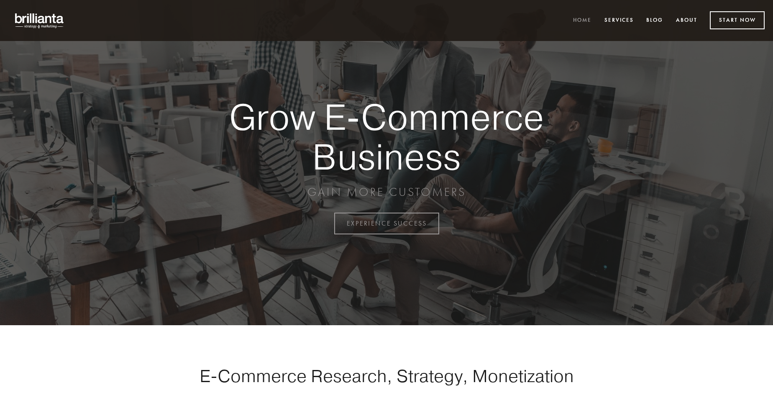
scroll to position [2191, 0]
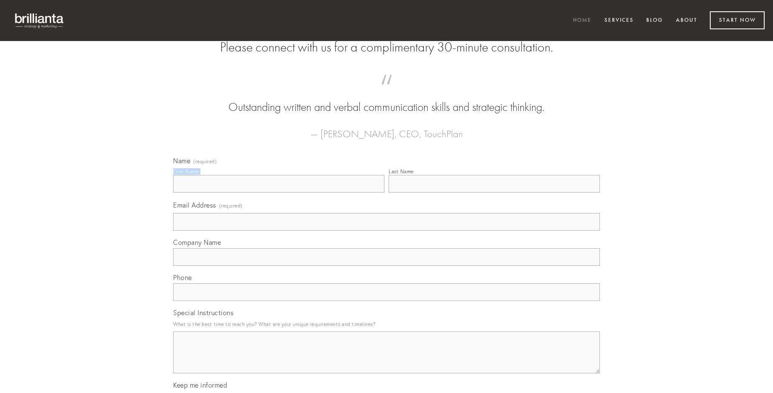
type input "[PERSON_NAME]"
click at [494, 192] on input "Last Name" at bounding box center [493, 184] width 211 height 18
type input "[PERSON_NAME]"
click at [386, 230] on input "Email Address (required)" at bounding box center [386, 222] width 426 height 18
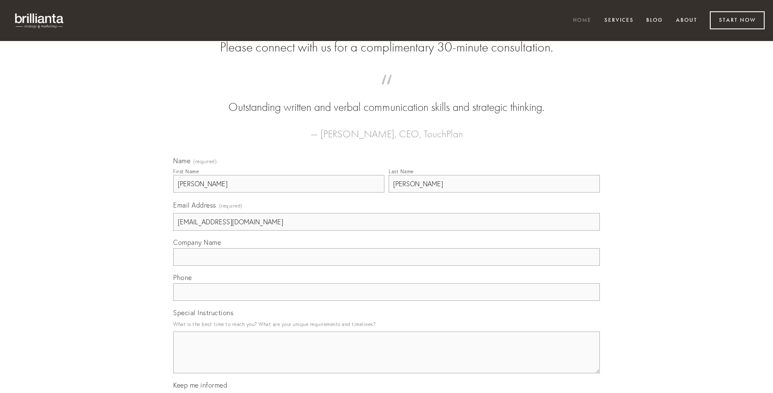
type input "[EMAIL_ADDRESS][DOMAIN_NAME]"
click at [386, 265] on input "Company Name" at bounding box center [386, 257] width 426 height 18
type input "cruentus"
click at [386, 301] on input "text" at bounding box center [386, 292] width 426 height 18
click at [386, 359] on textarea "Special Instructions" at bounding box center [386, 352] width 426 height 42
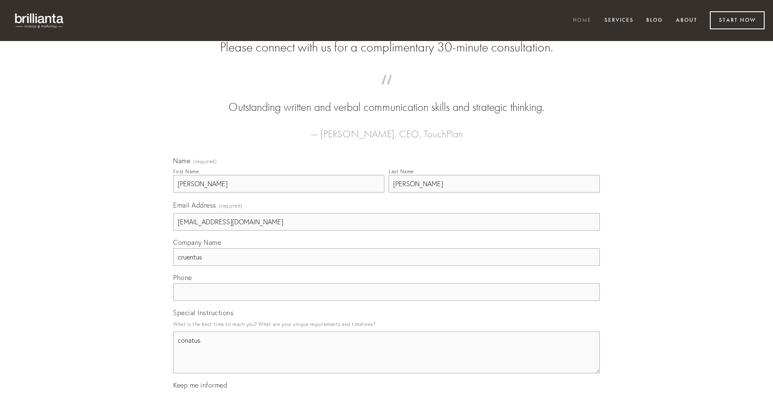
type textarea "conatus"
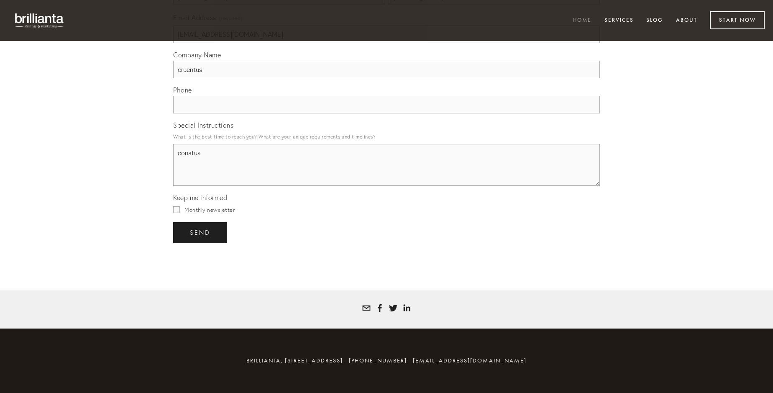
click at [201, 232] on span "send" at bounding box center [200, 233] width 20 height 8
